Goal: Information Seeking & Learning: Learn about a topic

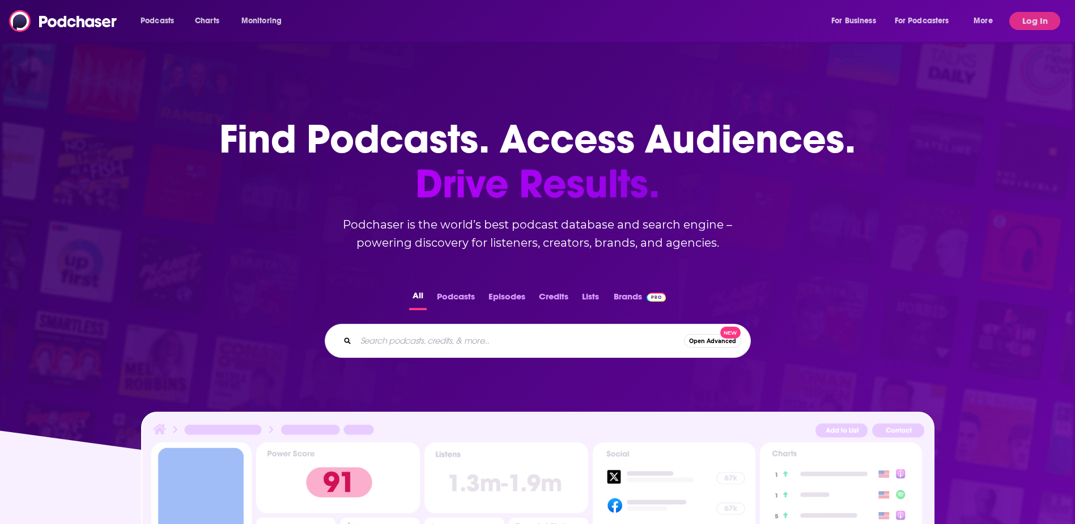
click at [461, 334] on input "Search podcasts, credits, & more..." at bounding box center [520, 341] width 328 height 18
click at [1035, 17] on button "Log In" at bounding box center [1035, 21] width 51 height 18
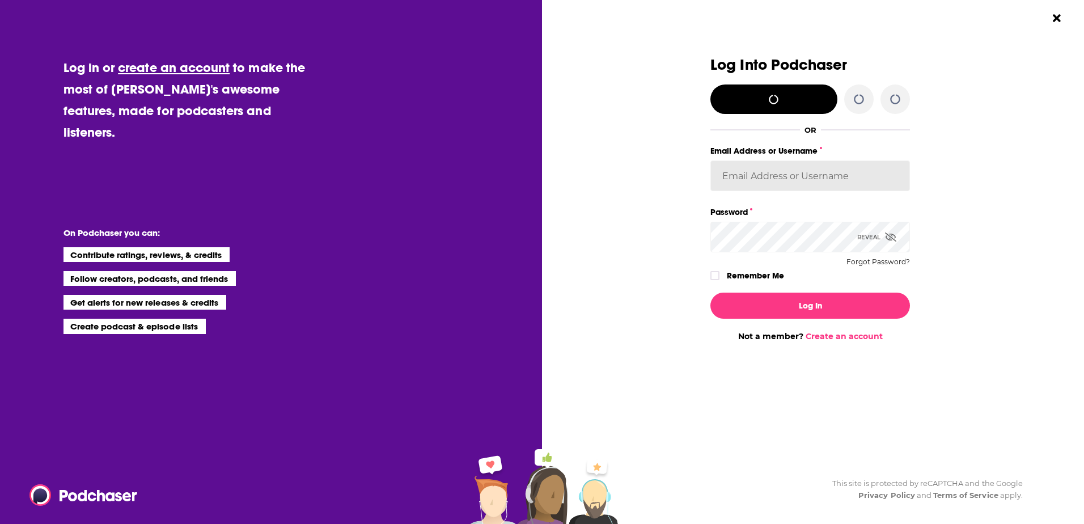
type input "[EMAIL_ADDRESS][PERSON_NAME][DOMAIN_NAME]"
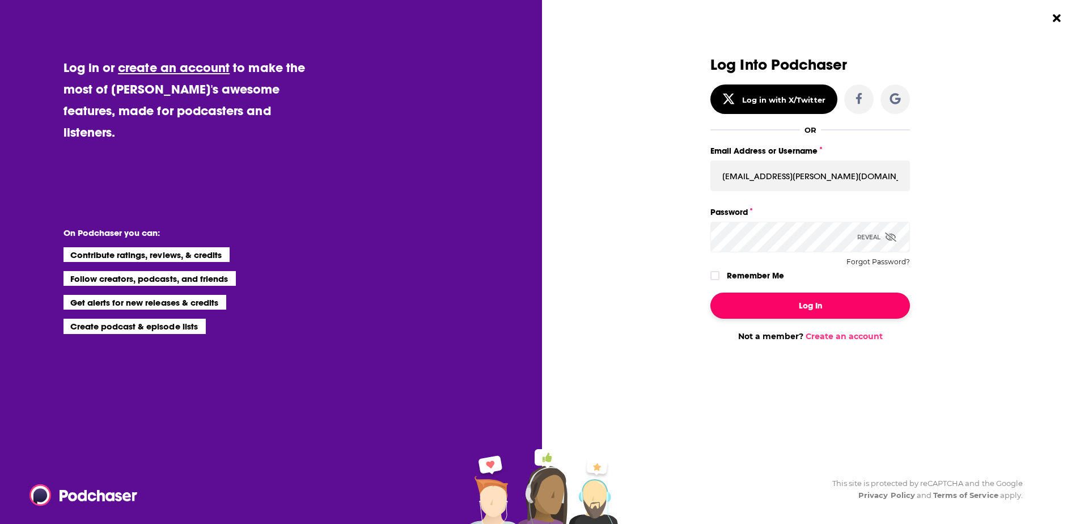
click at [791, 297] on button "Log In" at bounding box center [810, 306] width 200 height 26
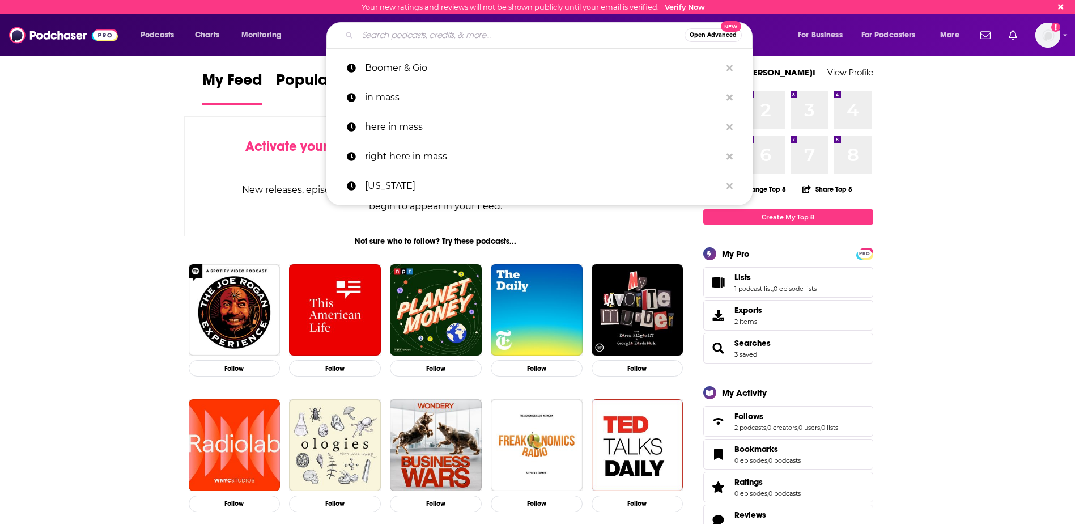
click at [390, 35] on input "Search podcasts, credits, & more..." at bounding box center [521, 35] width 327 height 18
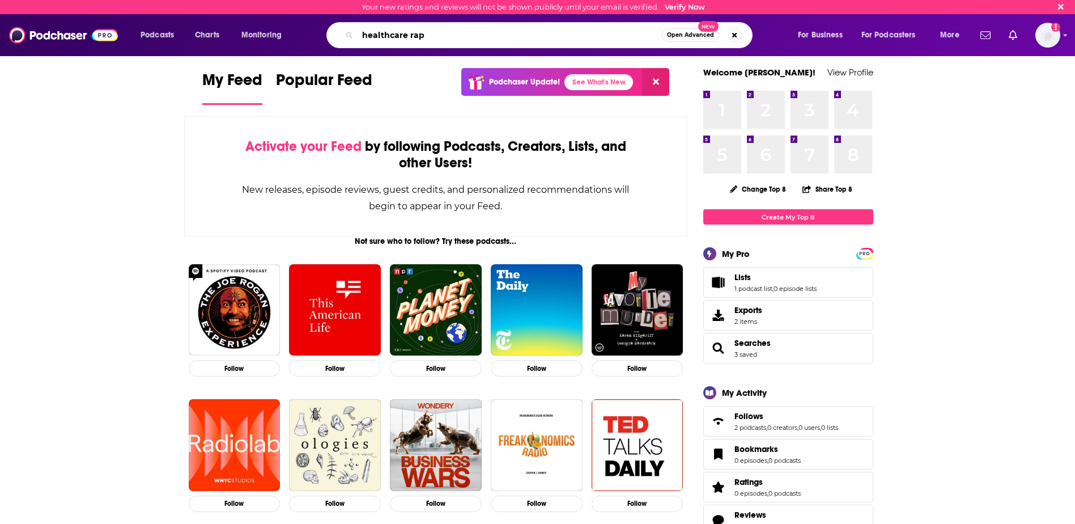
type input "healthcare rap"
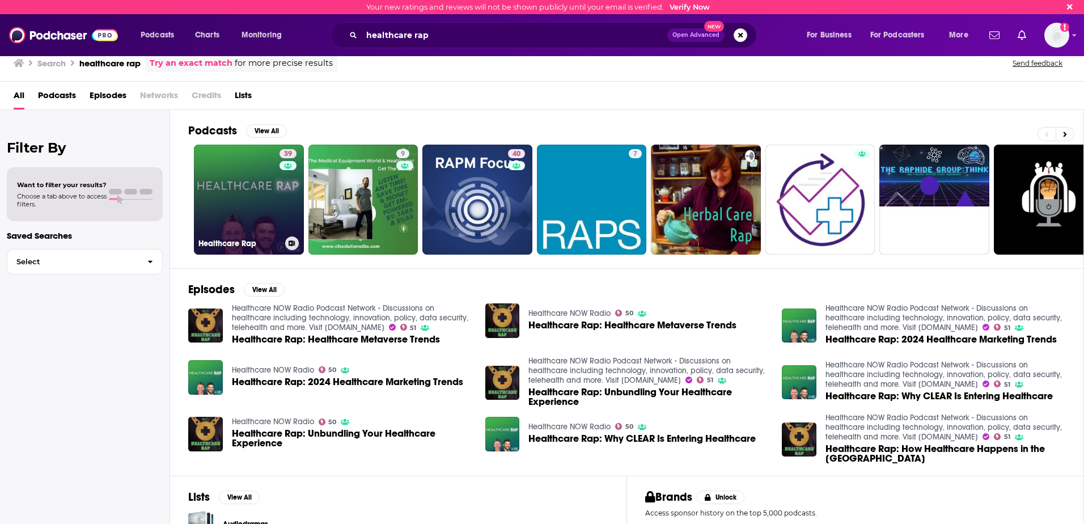
click at [248, 200] on link "39 Healthcare Rap" at bounding box center [249, 200] width 110 height 110
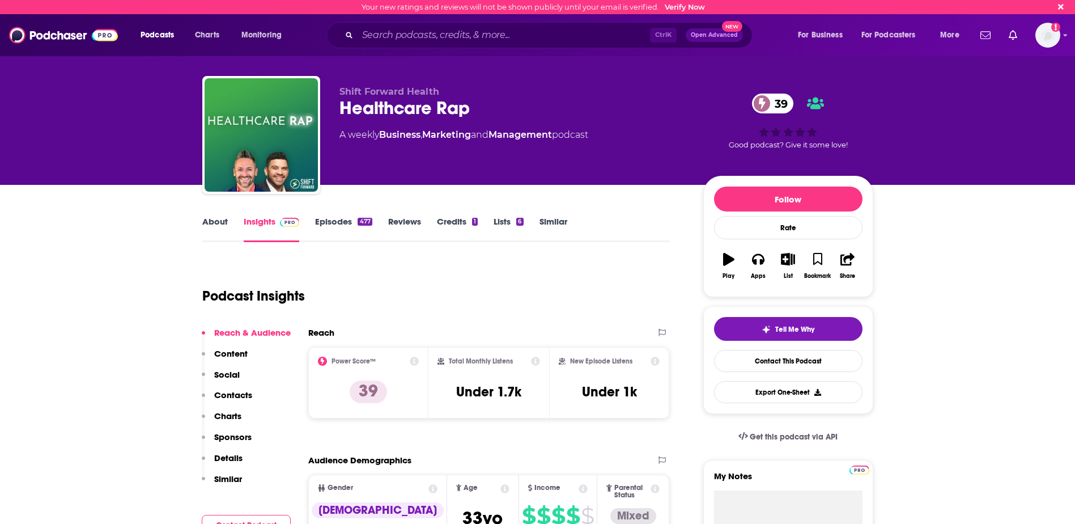
click at [323, 227] on link "Episodes 477" at bounding box center [343, 229] width 57 height 26
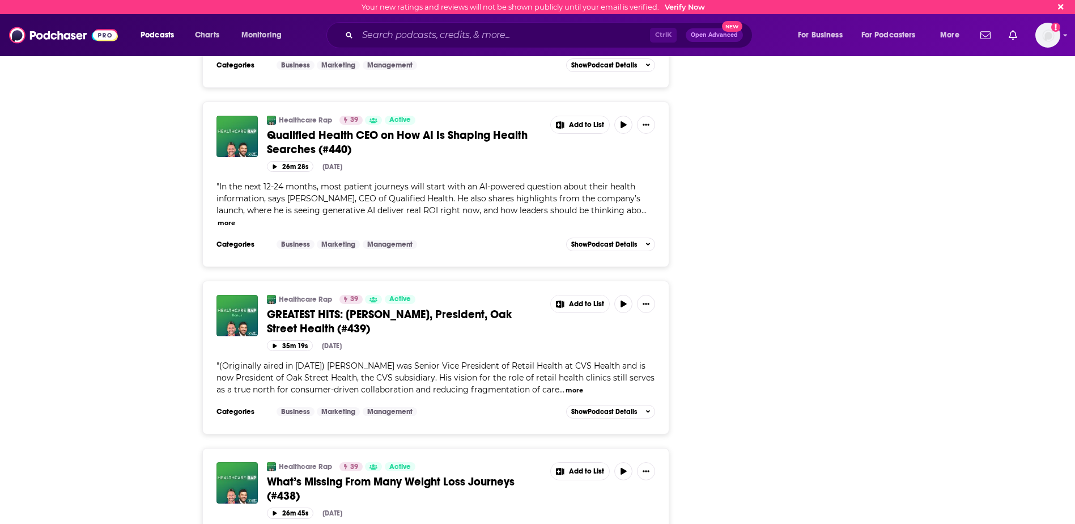
scroll to position [2381, 0]
